Goal: Task Accomplishment & Management: Manage account settings

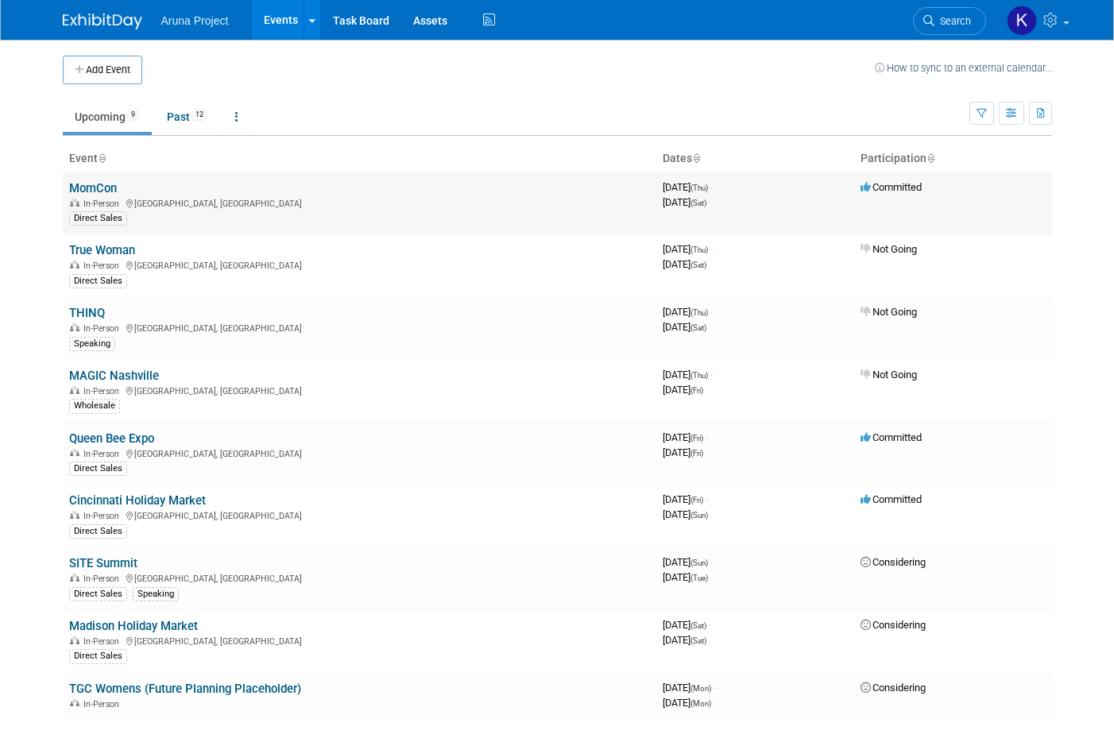
click at [113, 192] on link "MomCon" at bounding box center [93, 188] width 48 height 14
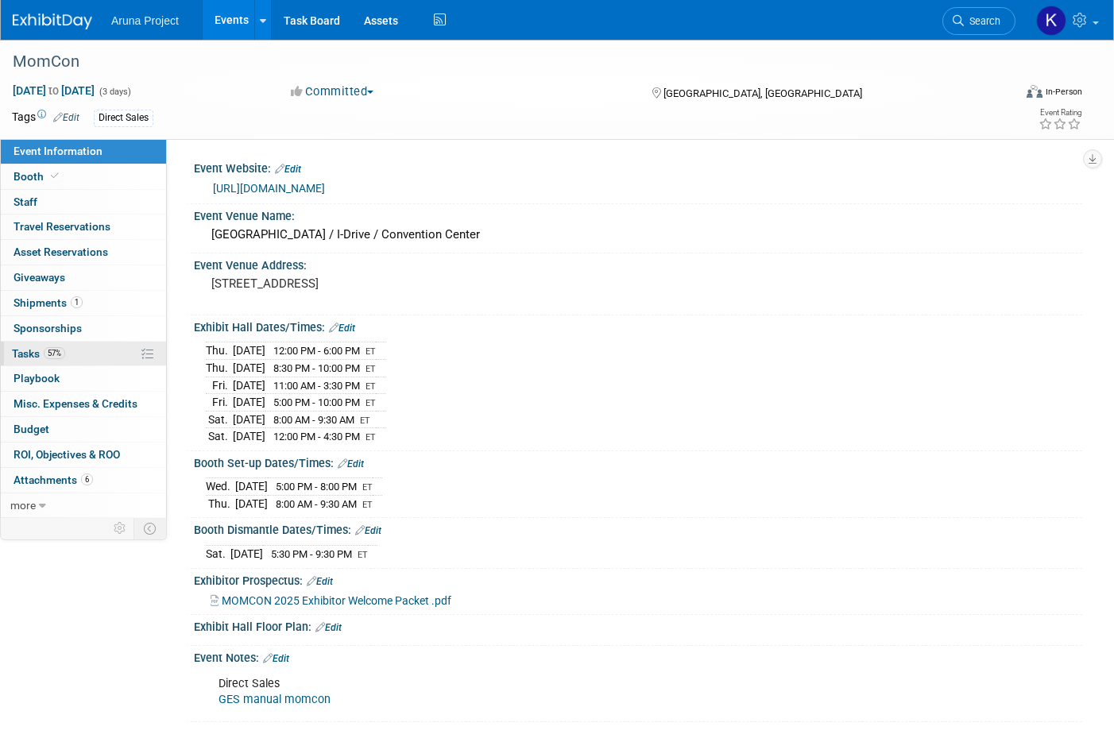
click at [96, 354] on link "57% Tasks 57%" at bounding box center [83, 354] width 165 height 25
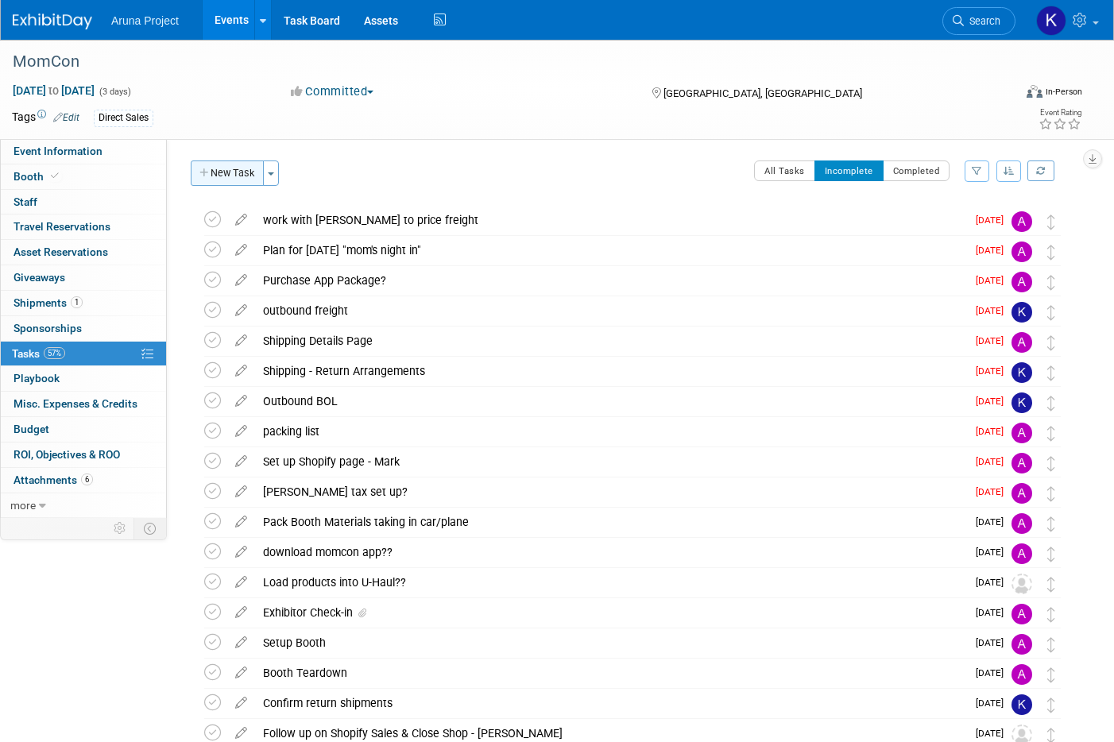
click at [216, 169] on button "New Task" at bounding box center [227, 173] width 73 height 25
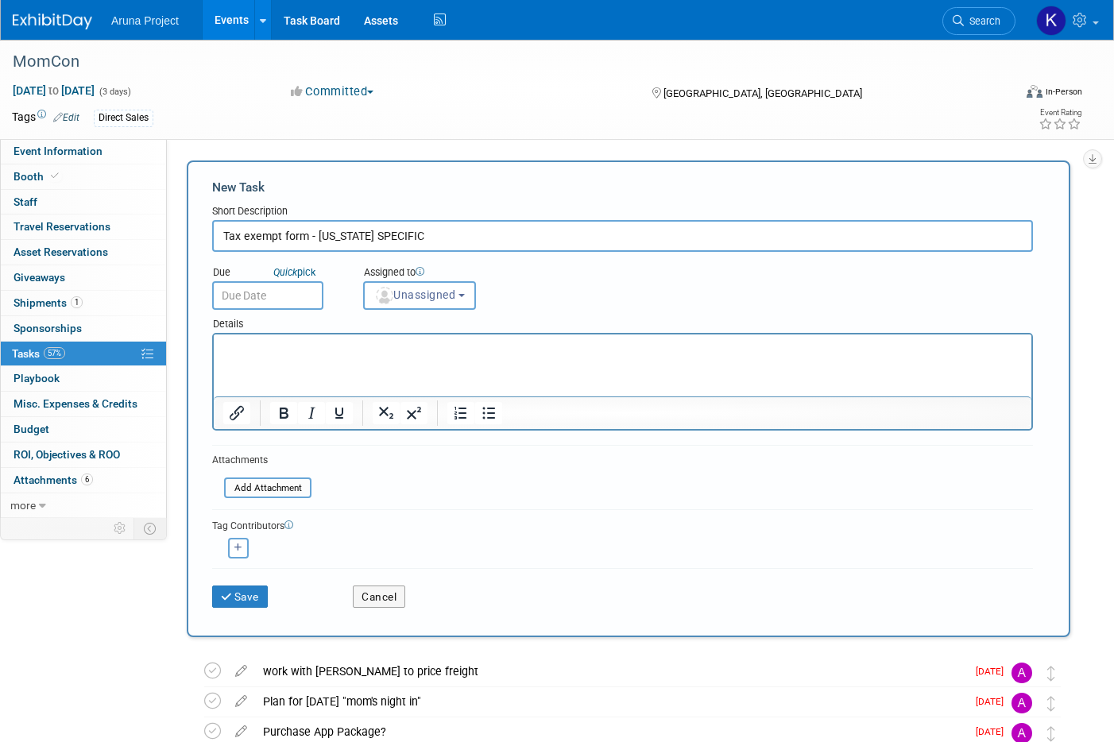
type input "Tax exempt form - FLORIDA SPECIFIC"
click at [304, 357] on html at bounding box center [623, 346] width 818 height 22
click at [304, 297] on input "text" at bounding box center [267, 295] width 111 height 29
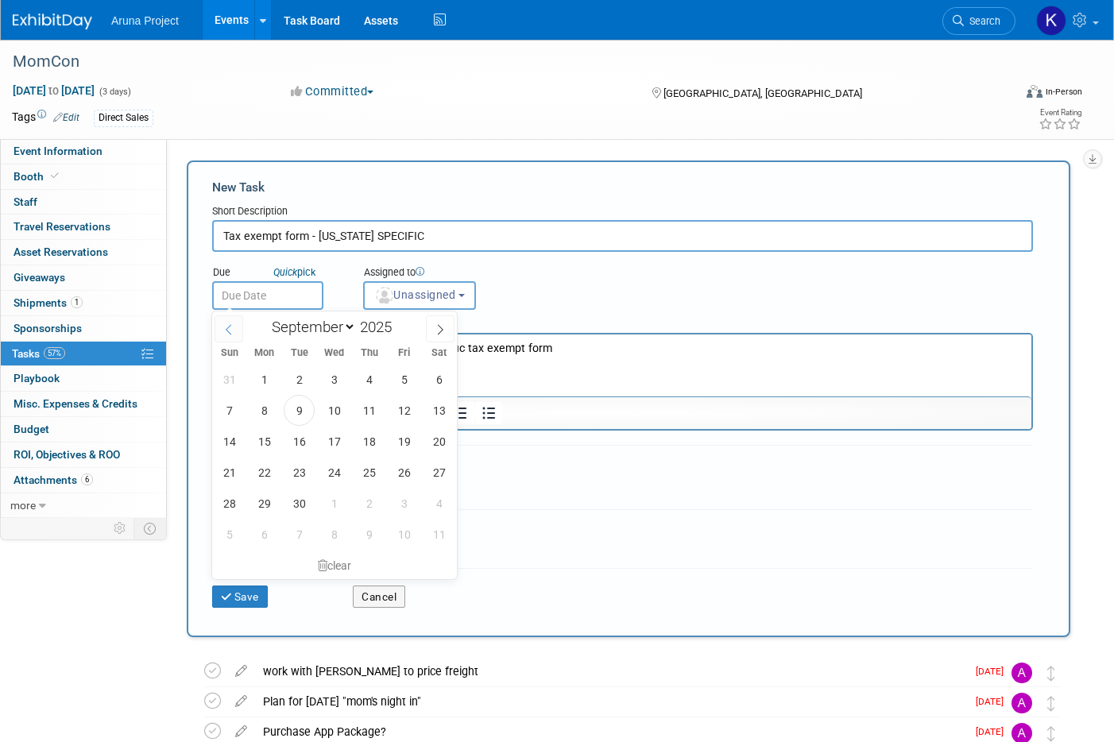
click at [235, 333] on span at bounding box center [229, 328] width 29 height 27
click at [235, 334] on span at bounding box center [229, 328] width 29 height 27
select select "6"
click at [272, 446] on span "14" at bounding box center [264, 441] width 31 height 31
type input "Jul 14, 2025"
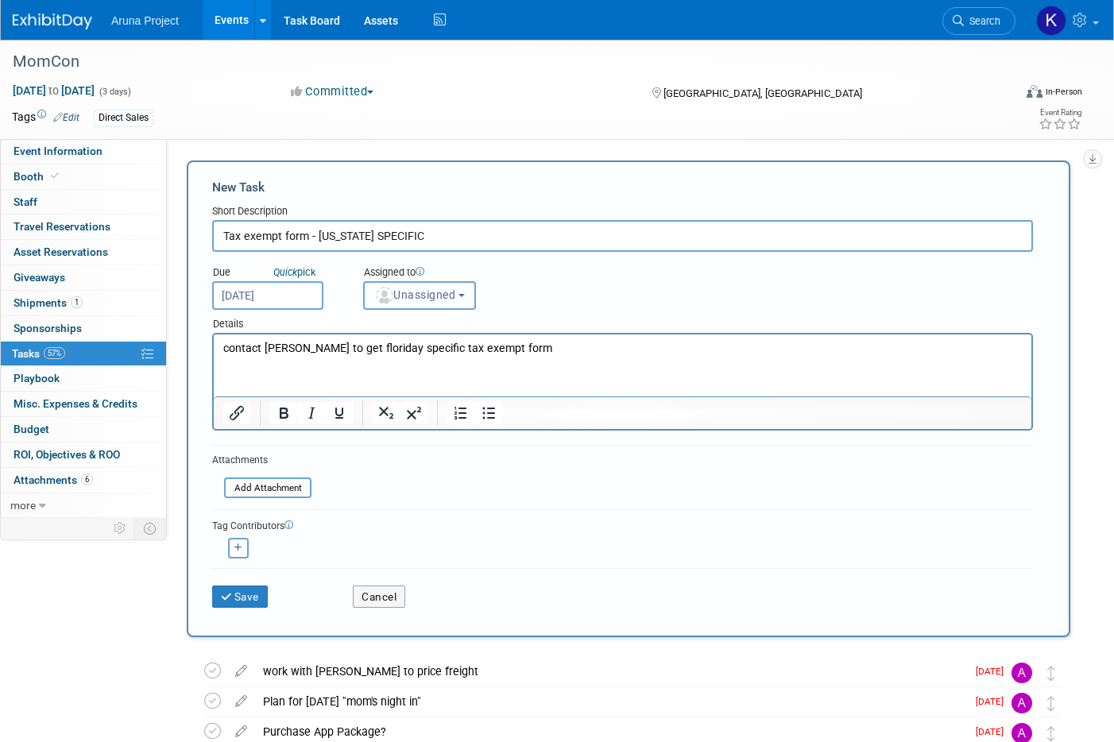
click at [406, 296] on span "Unassigned" at bounding box center [414, 294] width 81 height 13
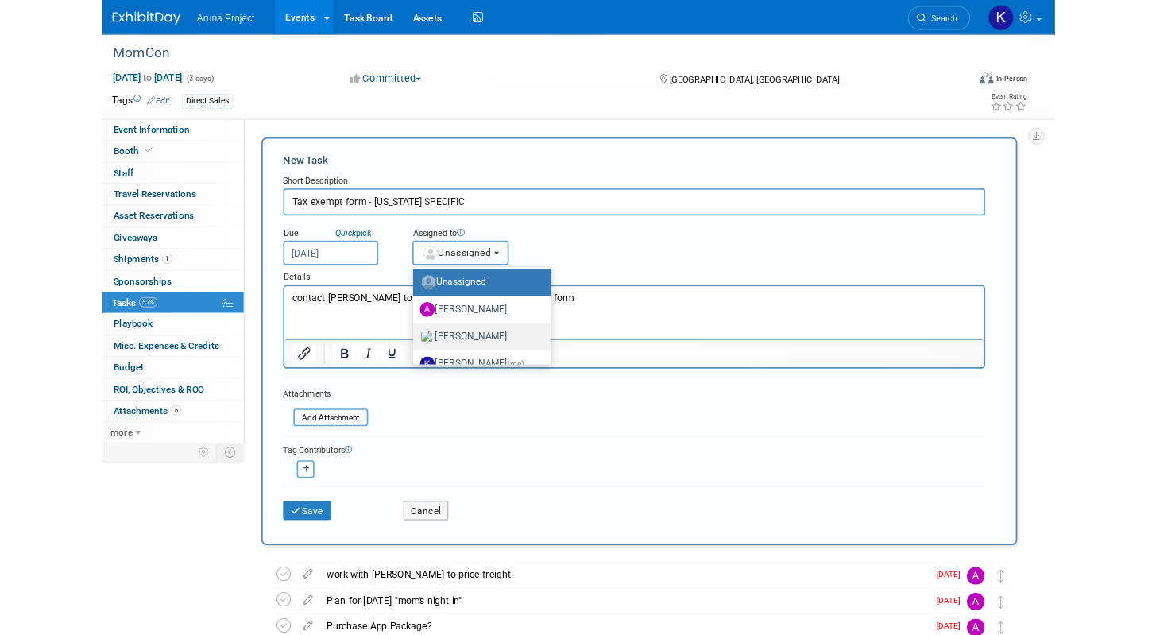
scroll to position [3, 0]
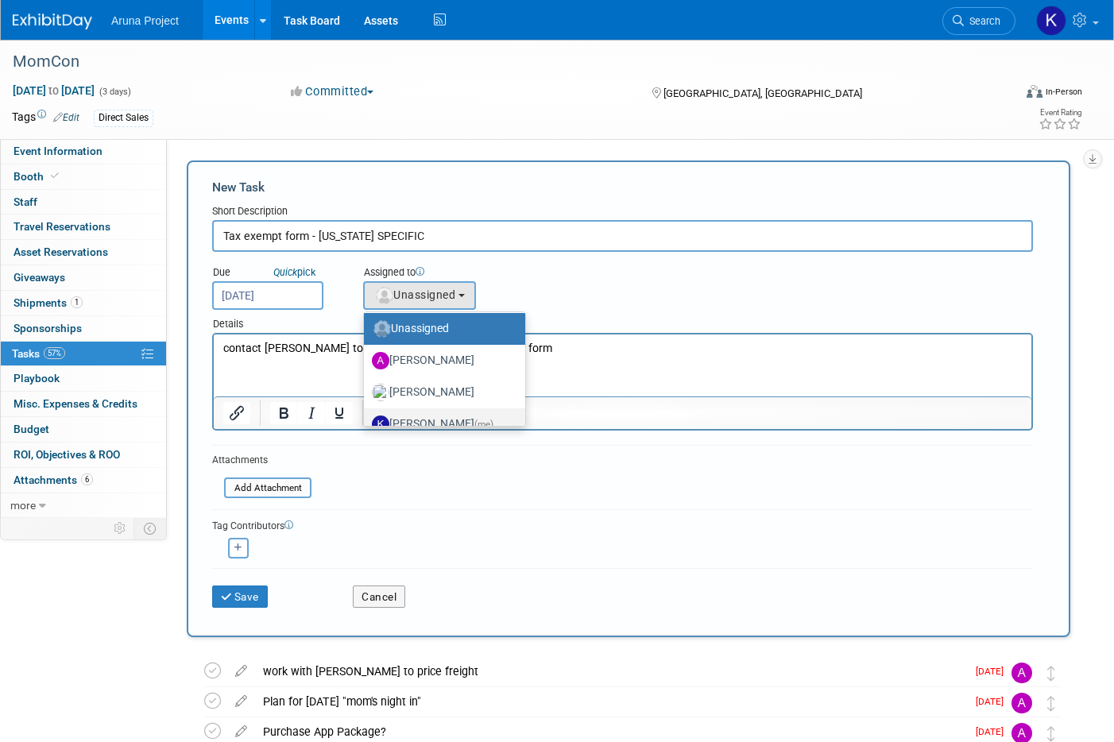
click at [425, 413] on label "Kristal Miller (me)" at bounding box center [440, 424] width 137 height 25
click at [366, 417] on input "Kristal Miller (me)" at bounding box center [361, 422] width 10 height 10
select select "b2e10d03-7f5d-4be5-ba98-f14eee738355"
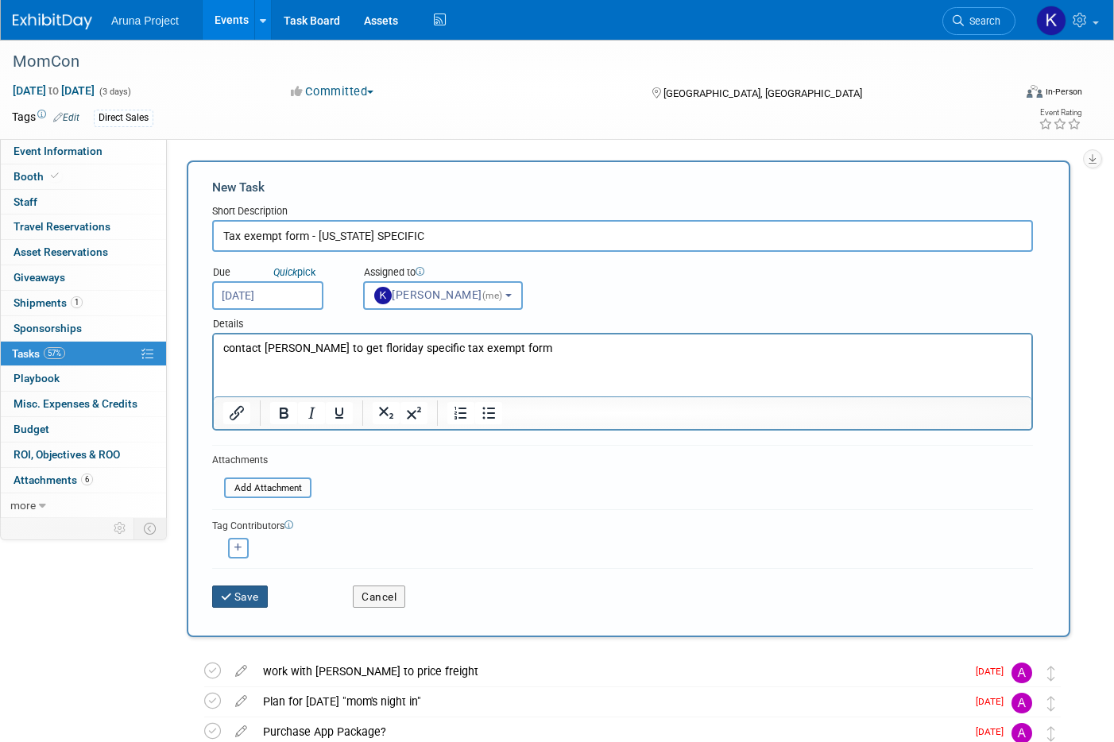
click at [259, 601] on button "Save" at bounding box center [240, 597] width 56 height 22
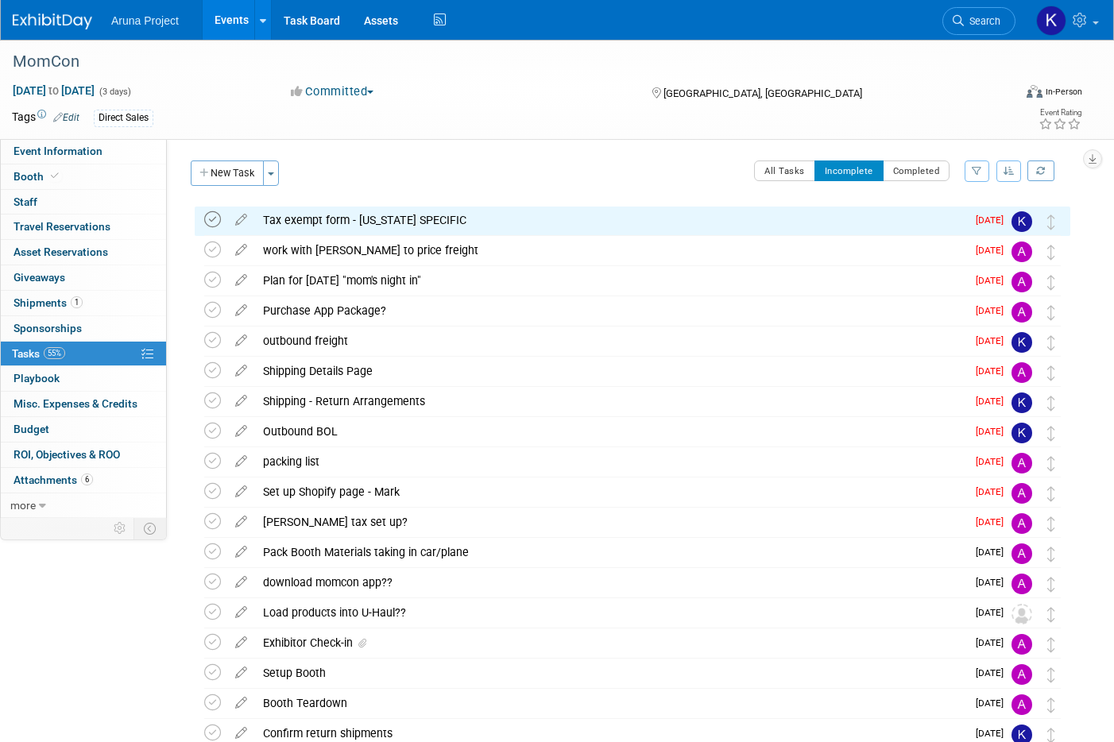
click at [214, 219] on icon at bounding box center [212, 219] width 17 height 17
